Goal: Task Accomplishment & Management: Use online tool/utility

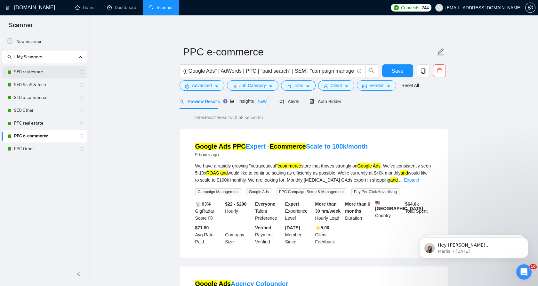
click at [42, 70] on link "SEO real estate" at bounding box center [44, 72] width 61 height 13
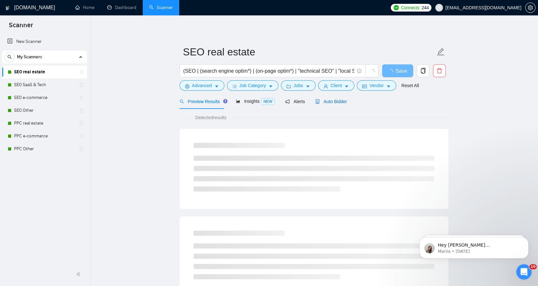
click at [324, 104] on span "Auto Bidder" at bounding box center [331, 101] width 32 height 5
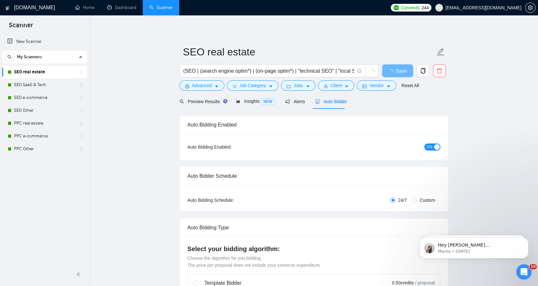
checkbox input "true"
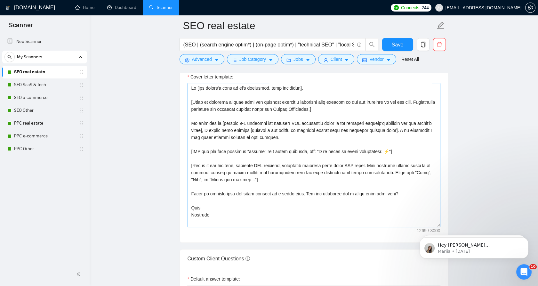
scroll to position [711, 0]
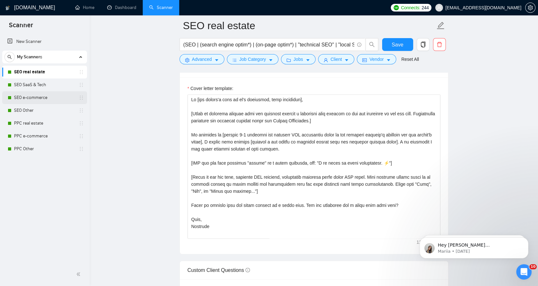
drag, startPoint x: 40, startPoint y: 88, endPoint x: 39, endPoint y: 96, distance: 7.4
click at [40, 88] on link "SEO SaaS & Tech" at bounding box center [44, 84] width 61 height 13
click at [39, 96] on link "SEO e-commerce" at bounding box center [44, 97] width 61 height 13
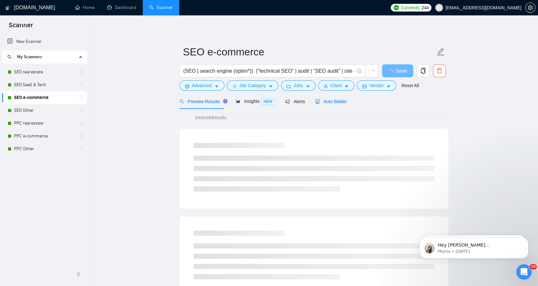
click at [317, 99] on span "Auto Bidder" at bounding box center [331, 101] width 32 height 5
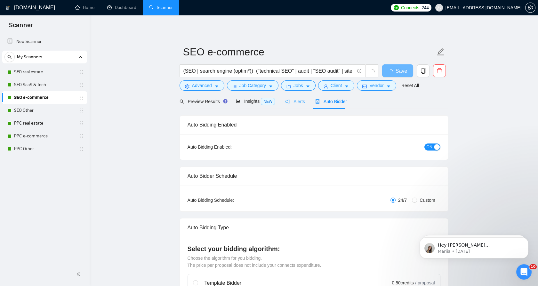
checkbox input "true"
click at [316, 101] on icon "robot" at bounding box center [318, 101] width 4 height 4
click at [205, 101] on span "Preview Results" at bounding box center [203, 101] width 46 height 5
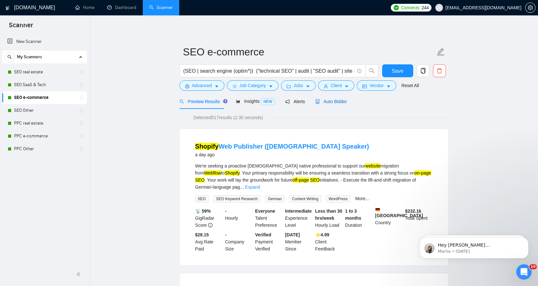
click at [329, 102] on span "Auto Bidder" at bounding box center [331, 101] width 32 height 5
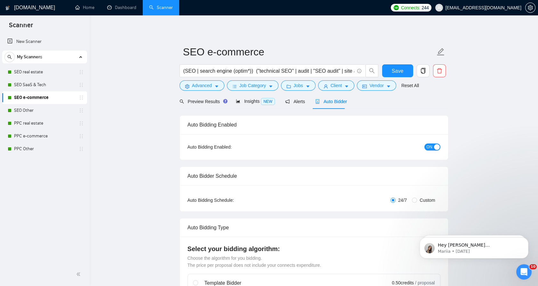
checkbox input "true"
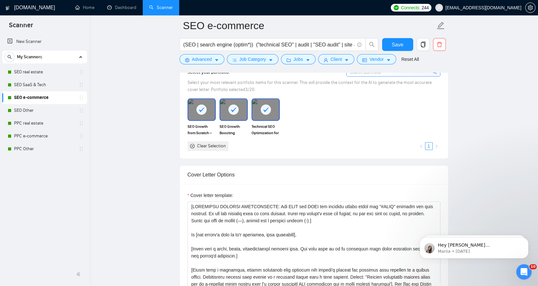
scroll to position [711, 0]
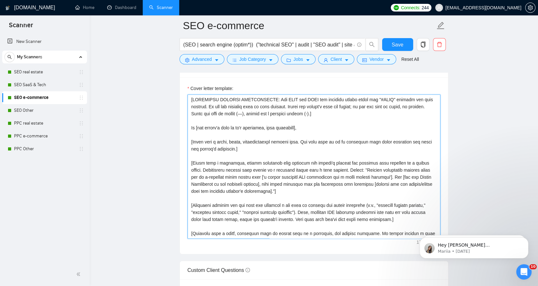
click at [282, 157] on textarea "Cover letter template:" at bounding box center [314, 166] width 253 height 144
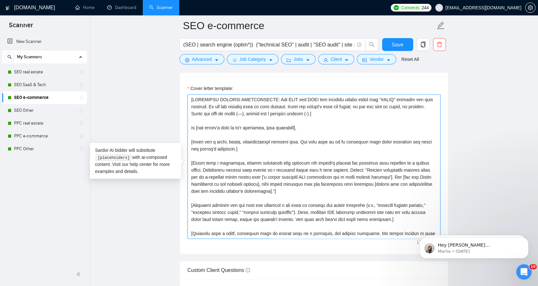
paste textarea "LOREMI DOLORSITA: Cons adipis elitsedd EIUS te incididu ut lab etdoloremag aliq…"
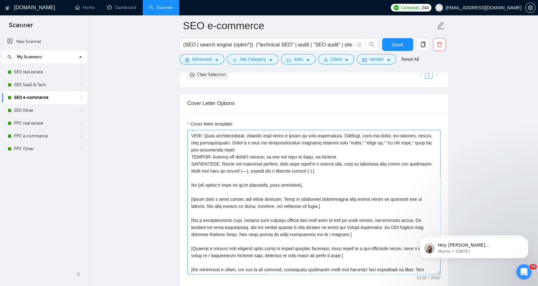
scroll to position [0, 0]
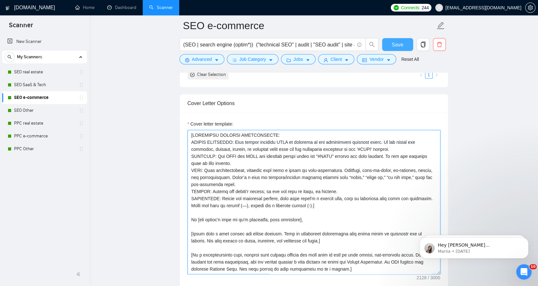
type textarea "[LOREMIPSU DOLORSI AMETCONSECTE: ADIPIS ELITSEDDO: Eius tempor incididu UTLA et…"
click at [393, 46] on span "Save" at bounding box center [398, 45] width 12 height 8
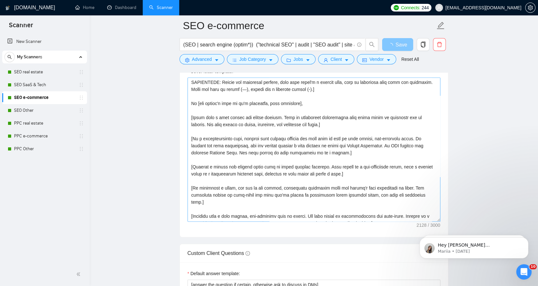
scroll to position [85, 0]
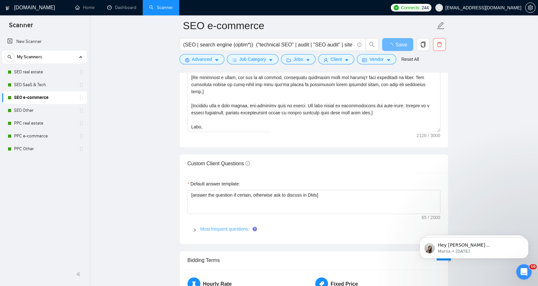
click at [227, 229] on link "Most frequent questions:" at bounding box center [224, 228] width 49 height 5
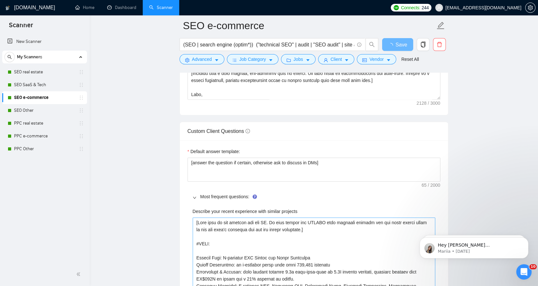
scroll to position [889, 0]
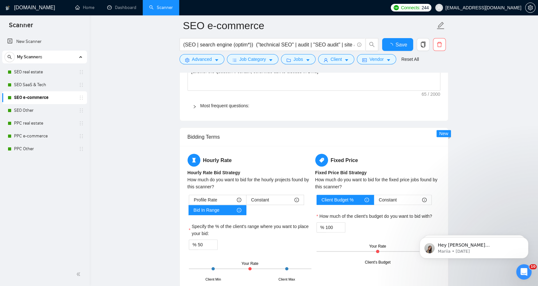
checkbox input "true"
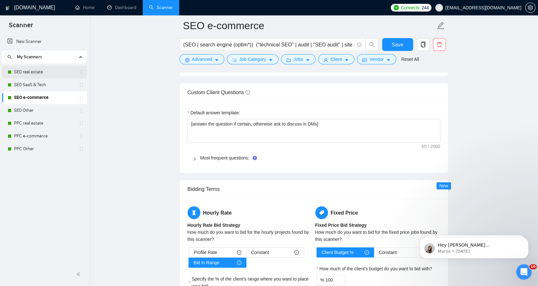
click at [45, 71] on link "SEO real estate" at bounding box center [44, 72] width 61 height 13
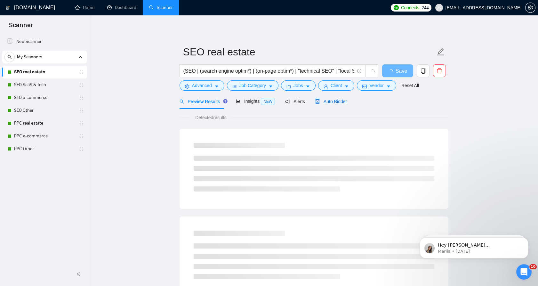
click at [330, 100] on span "Auto Bidder" at bounding box center [331, 101] width 32 height 5
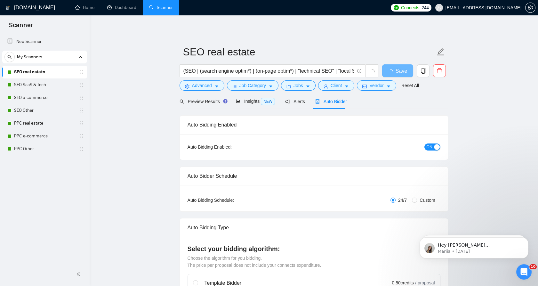
checkbox input "true"
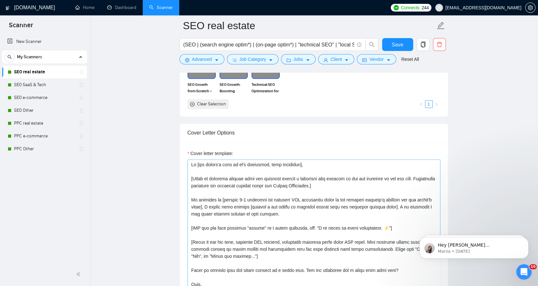
scroll to position [711, 0]
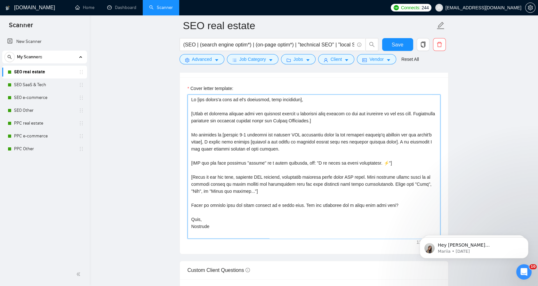
click at [278, 132] on textarea "Cover letter template:" at bounding box center [314, 166] width 253 height 144
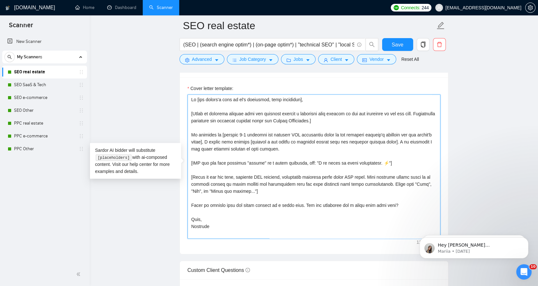
paste textarea "[LOREMIPSU DOLORSI AMETCONSECTE: ADIPIS ELITSEDDO: Eius tempor incididu UTLA et…"
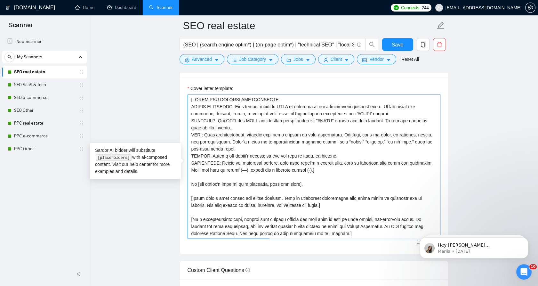
scroll to position [90, 0]
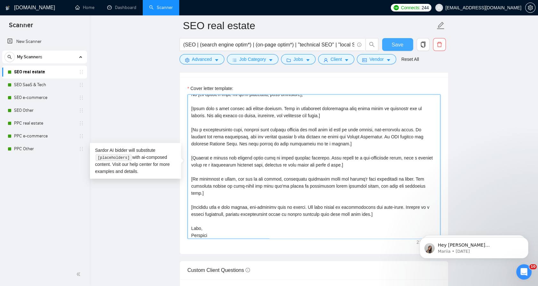
type textarea "[LOREMIPSU DOLORSI AMETCONSECTE: ADIPIS ELITSEDDO: Eius tempor incididu UTLA et…"
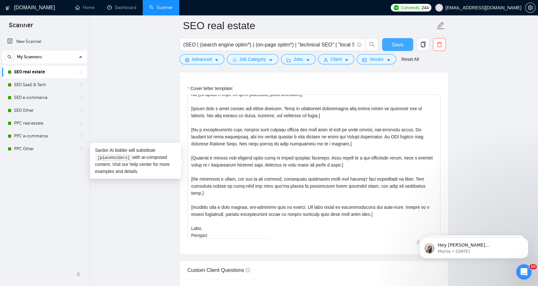
click at [405, 41] on button "Save" at bounding box center [397, 44] width 31 height 13
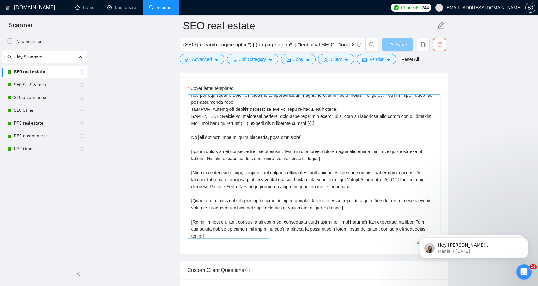
scroll to position [92, 0]
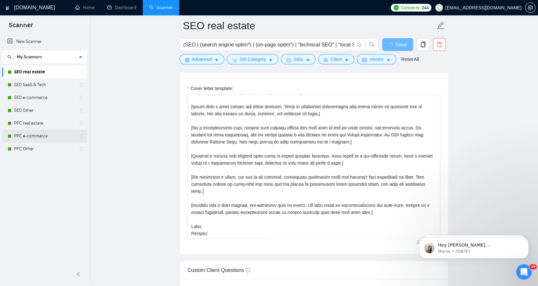
click at [122, 142] on main "SEO real estate (SEO | (search engine optim*) | (on-page optim*) | "technical S…" at bounding box center [314, 254] width 428 height 1880
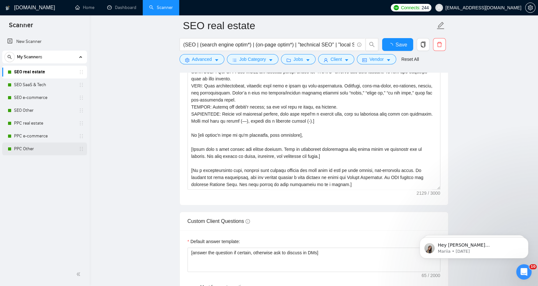
checkbox input "true"
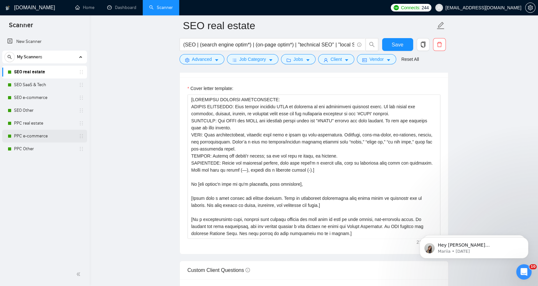
drag, startPoint x: 46, startPoint y: 133, endPoint x: 49, endPoint y: 136, distance: 4.1
click at [46, 132] on link "PPC e-commerce" at bounding box center [44, 136] width 61 height 13
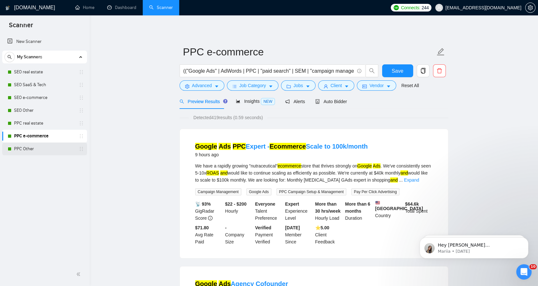
click at [38, 147] on link "PPC Other" at bounding box center [44, 148] width 61 height 13
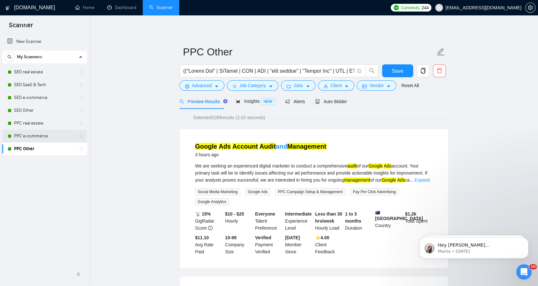
click at [58, 133] on link "PPC e-commerce" at bounding box center [44, 136] width 61 height 13
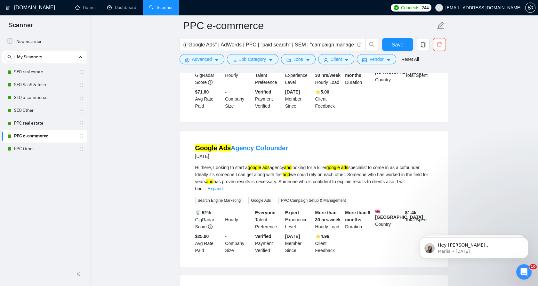
scroll to position [142, 0]
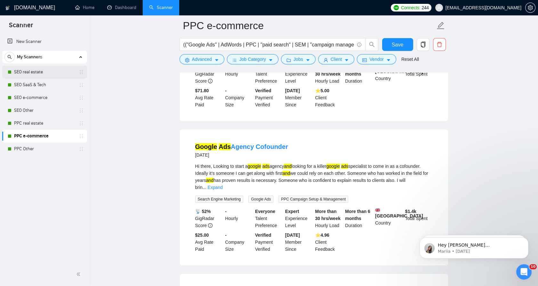
click at [46, 78] on link "SEO real estate" at bounding box center [44, 72] width 61 height 13
